Goal: Task Accomplishment & Management: Use online tool/utility

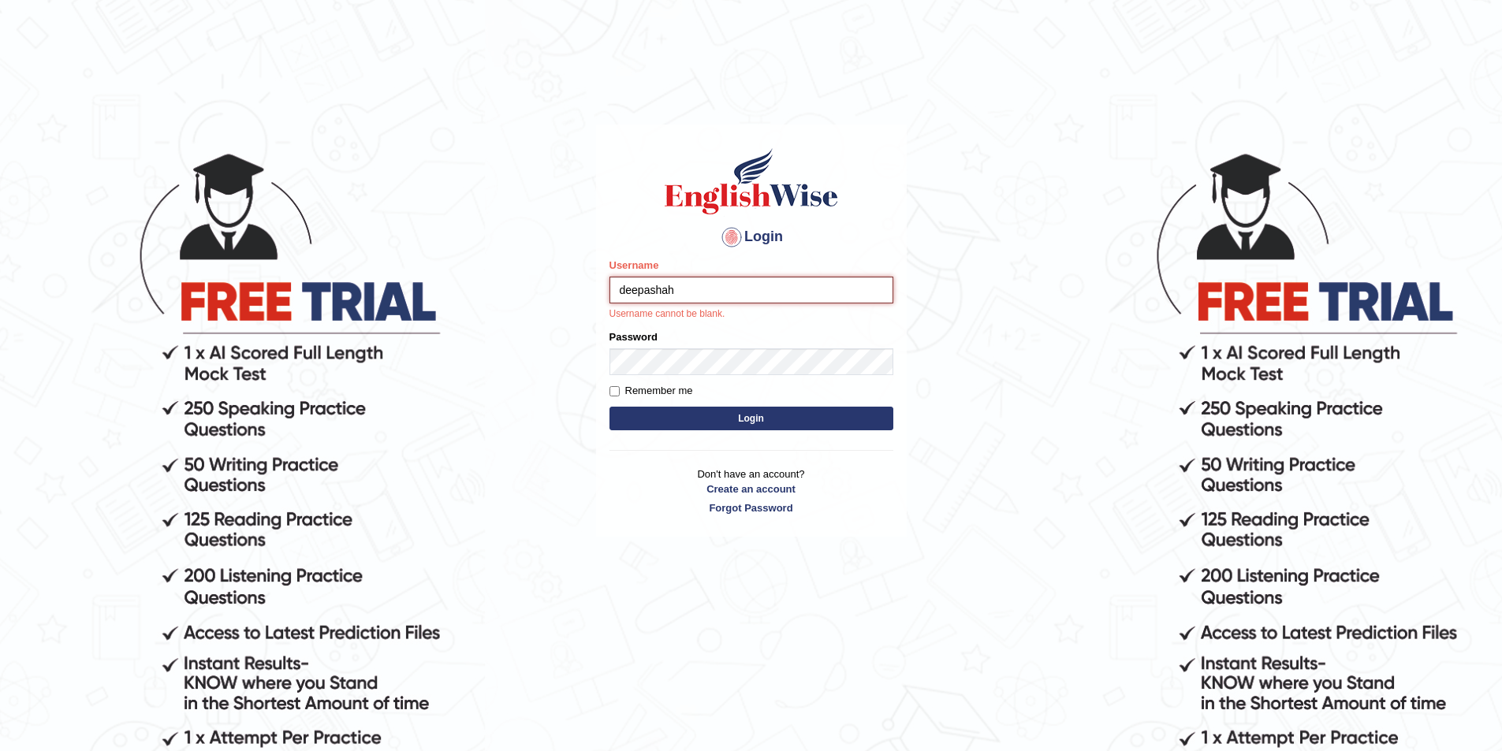
type input "deepashah"
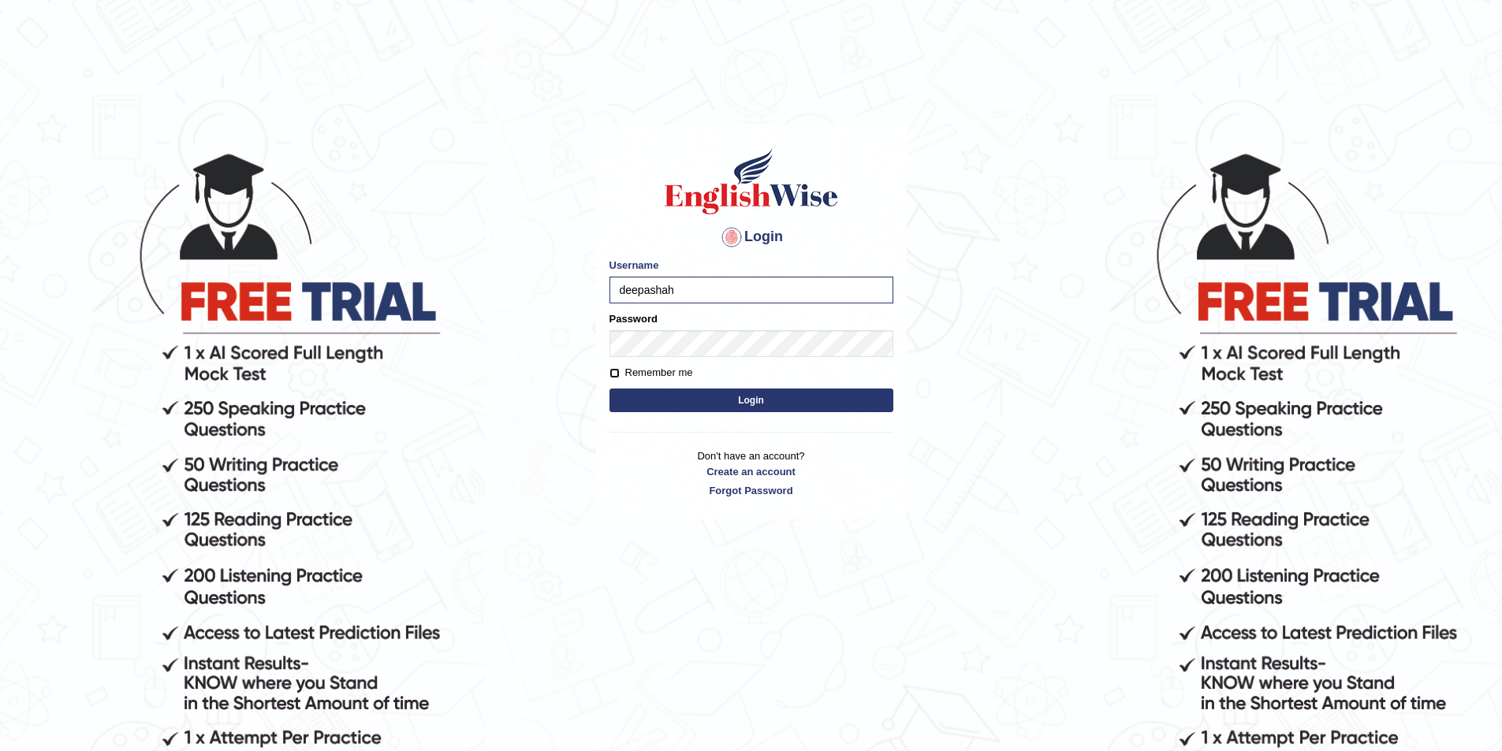
click at [609, 376] on input "Remember me" at bounding box center [614, 373] width 10 height 10
checkbox input "true"
click at [649, 391] on button "Login" at bounding box center [751, 401] width 284 height 24
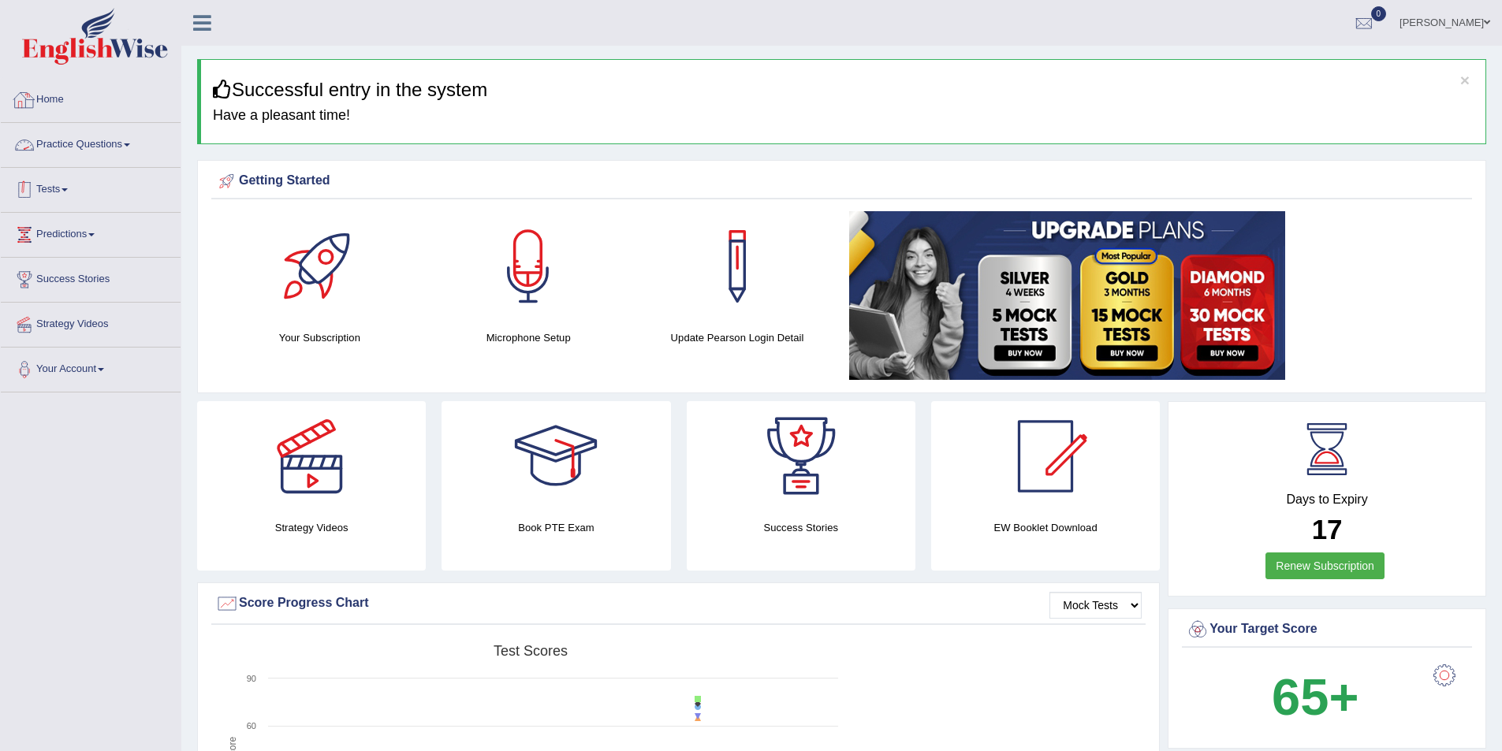
click at [111, 192] on link "Tests" at bounding box center [91, 187] width 180 height 39
click at [100, 152] on link "Practice Questions" at bounding box center [91, 142] width 180 height 39
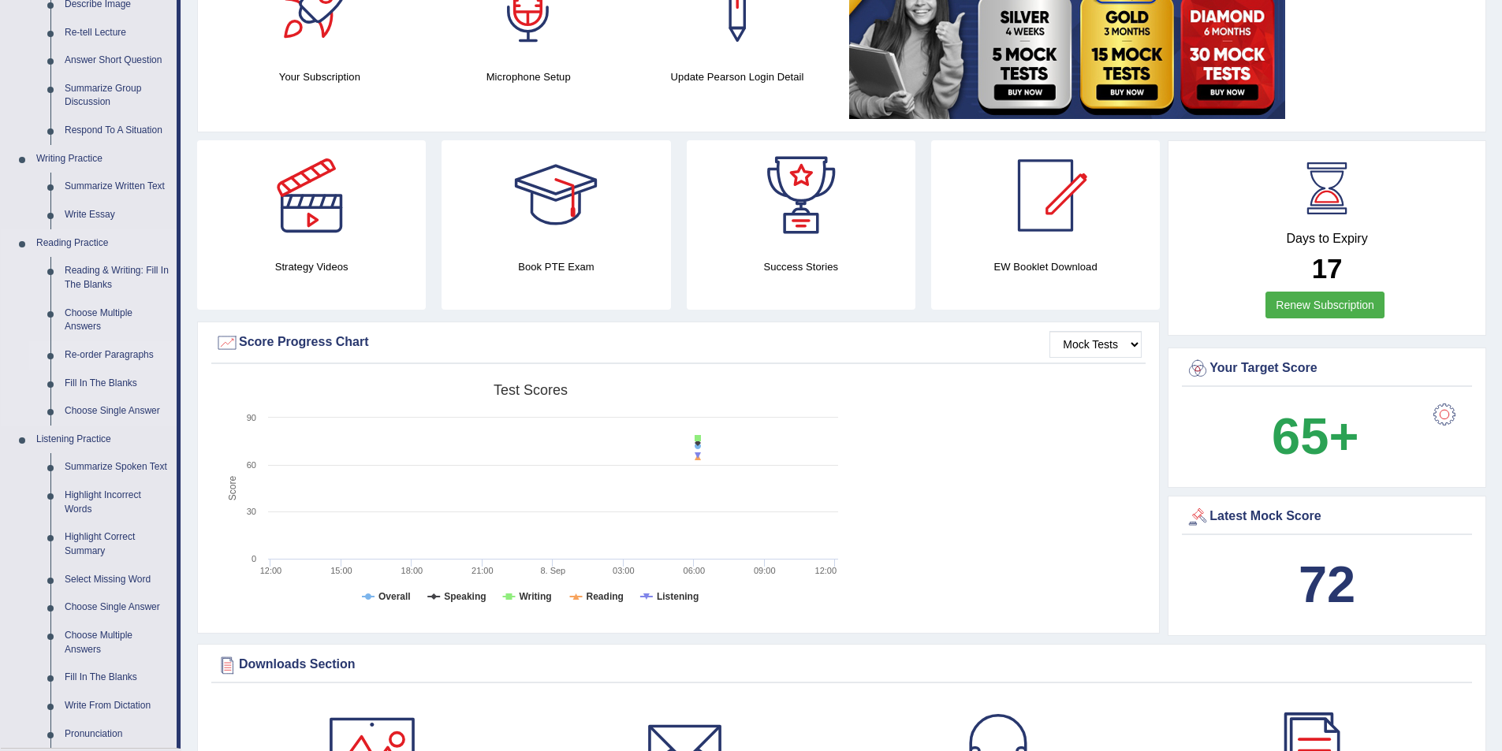
scroll to position [263, 0]
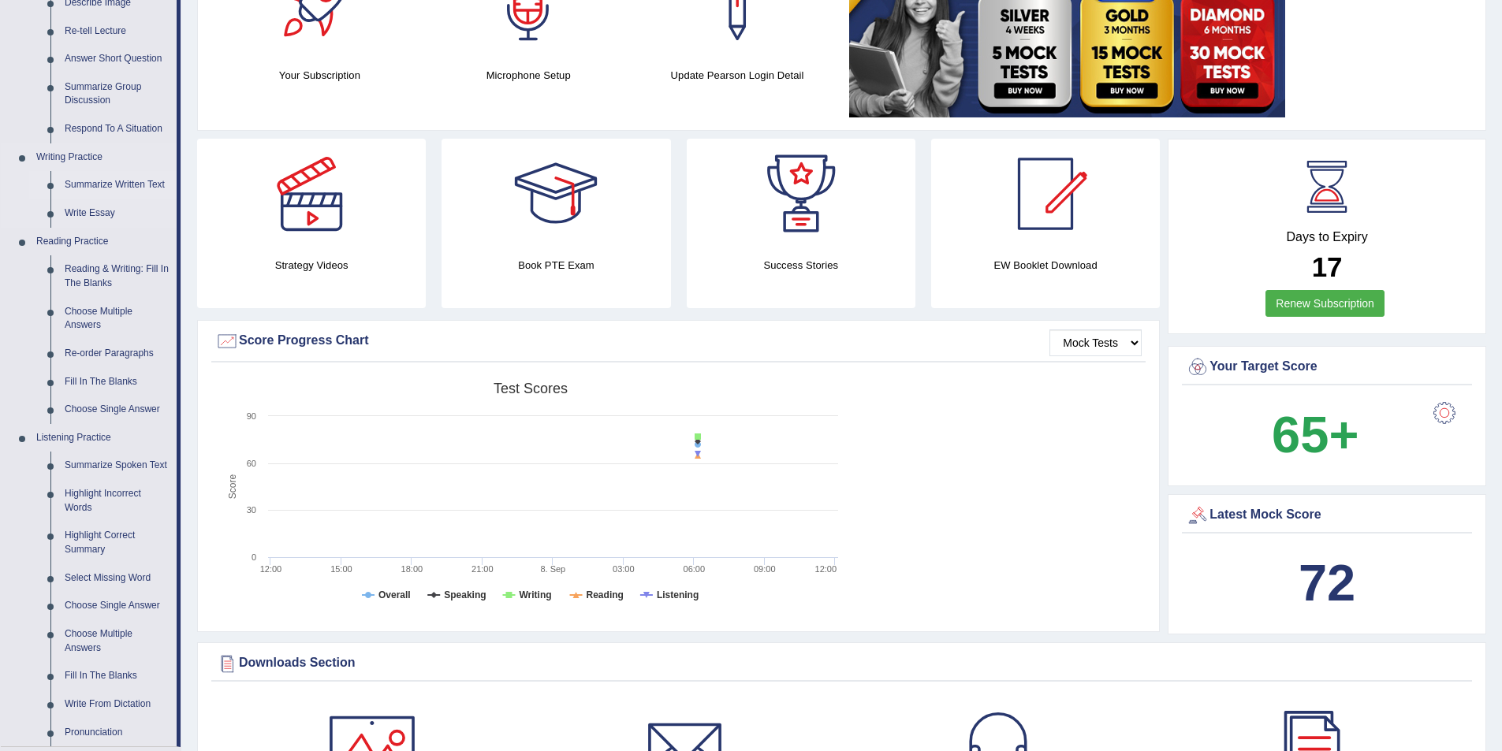
click at [105, 181] on link "Summarize Written Text" at bounding box center [117, 185] width 119 height 28
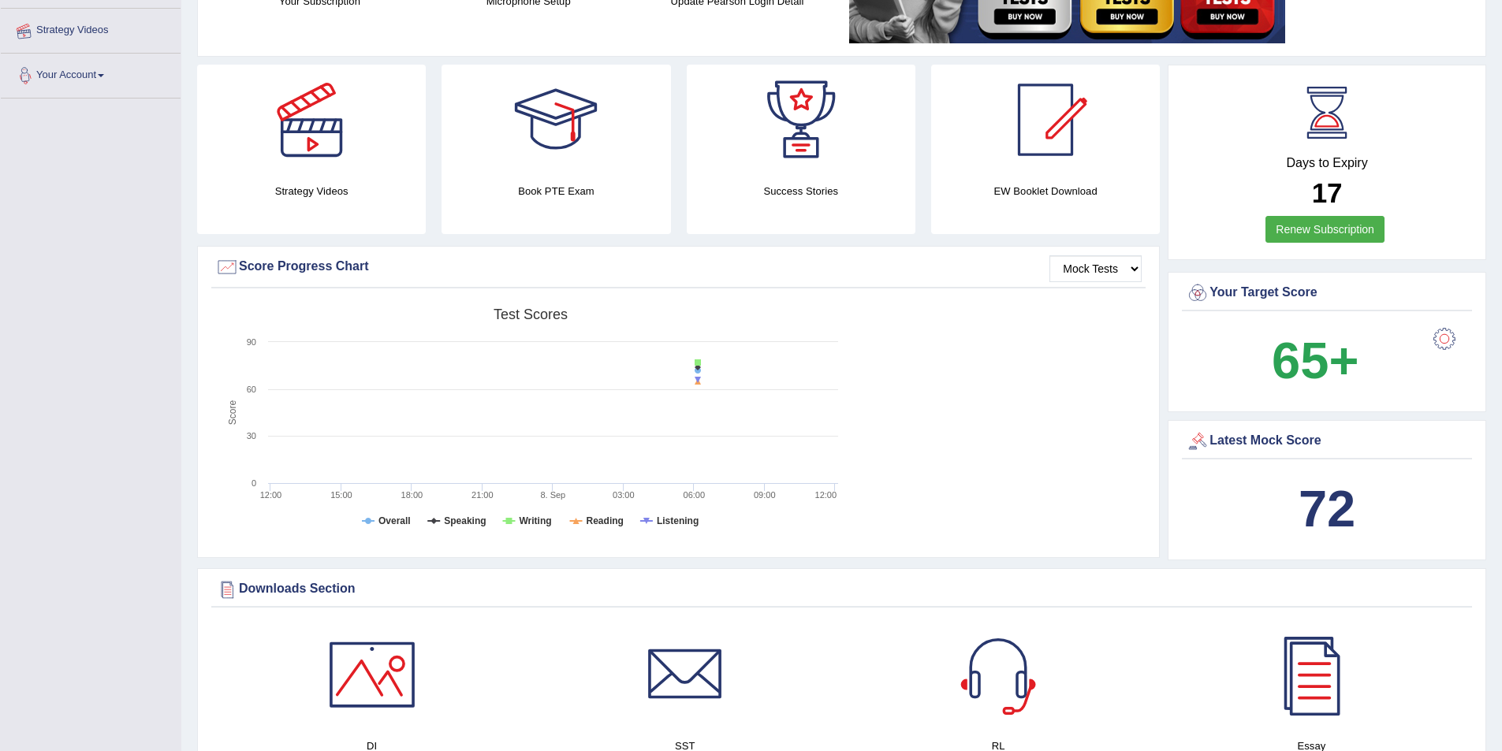
scroll to position [406, 0]
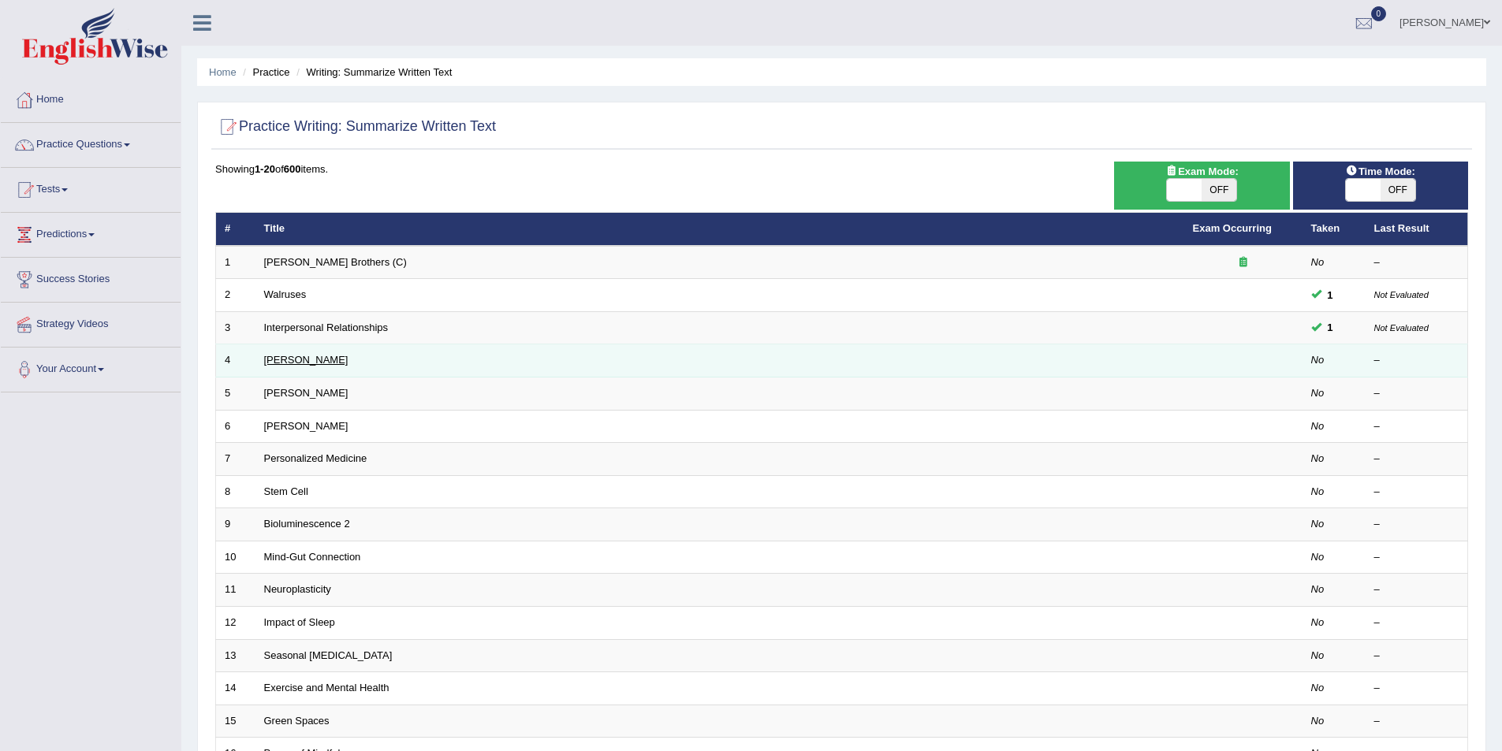
click at [293, 365] on link "[PERSON_NAME]" at bounding box center [306, 360] width 84 height 12
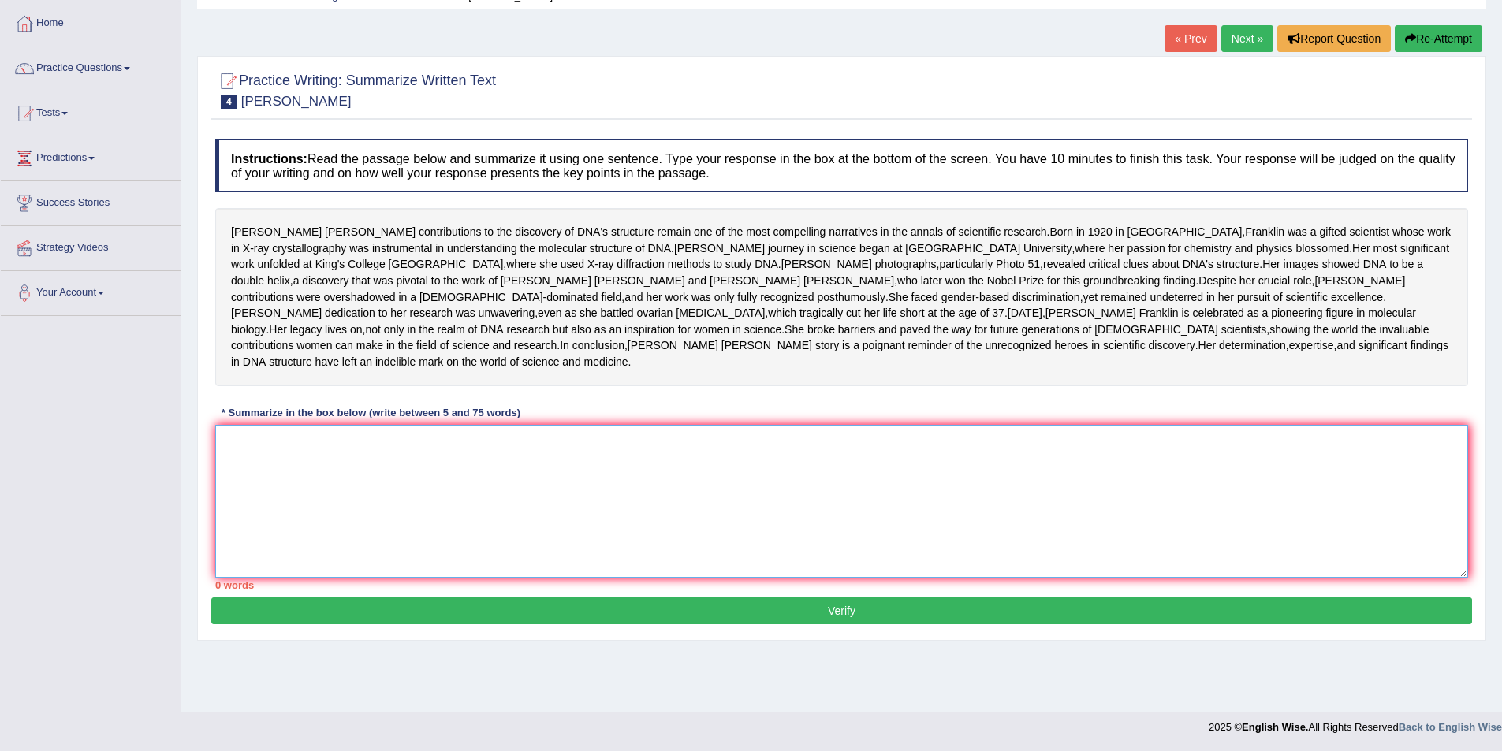
click at [412, 503] on textarea at bounding box center [841, 501] width 1253 height 153
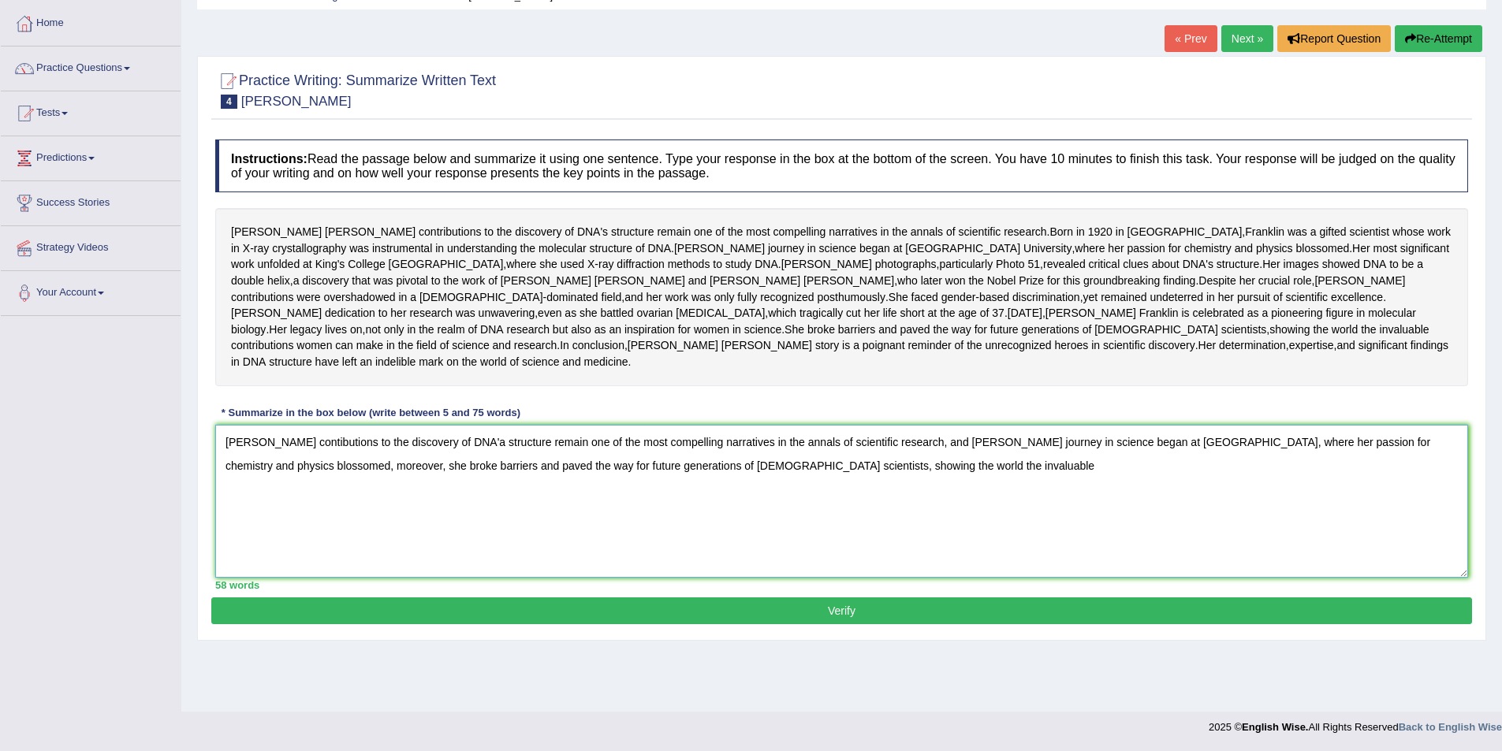
type textarea "[PERSON_NAME] contibutions to the discovery of DNA'a structure remain one of th…"
